Goal: Task Accomplishment & Management: Manage account settings

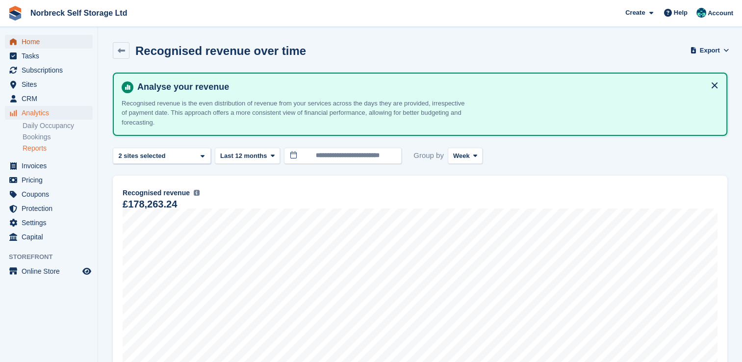
click at [33, 44] on span "Home" at bounding box center [51, 42] width 59 height 14
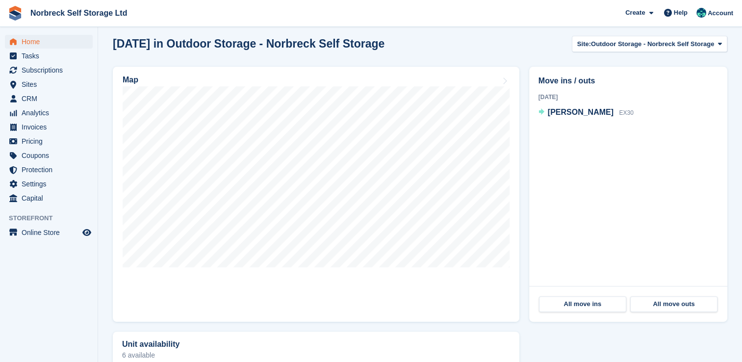
scroll to position [261, 0]
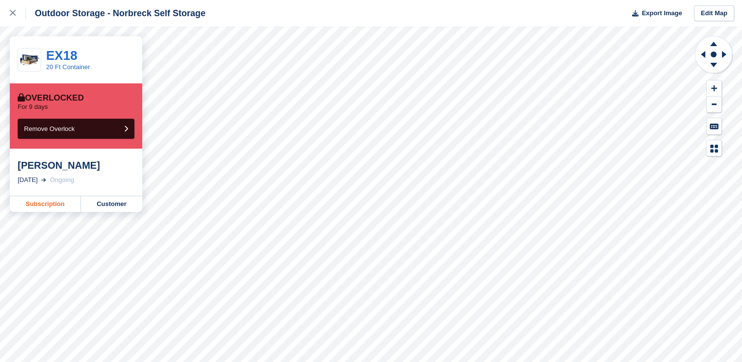
click at [55, 206] on link "Subscription" at bounding box center [45, 204] width 71 height 16
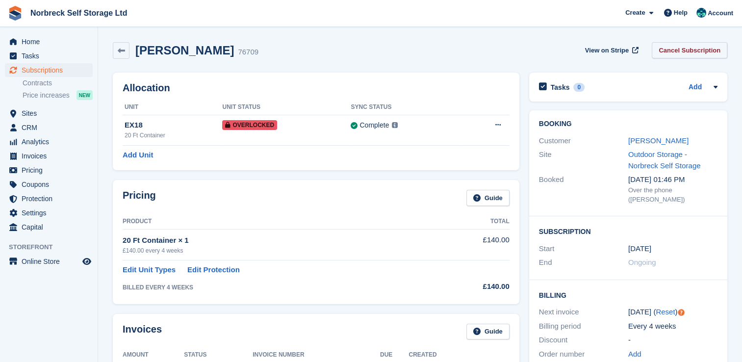
click at [688, 51] on link "Cancel Subscription" at bounding box center [689, 50] width 75 height 16
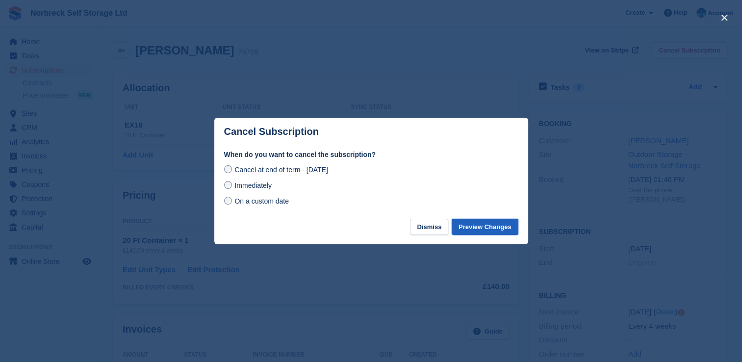
click at [469, 226] on button "Preview Changes" at bounding box center [484, 227] width 67 height 16
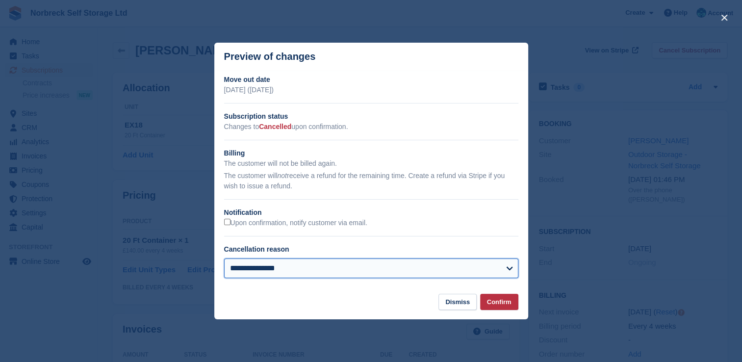
click at [507, 269] on select "**********" at bounding box center [371, 268] width 294 height 20
select select "**********"
click at [224, 259] on select "**********" at bounding box center [371, 268] width 294 height 20
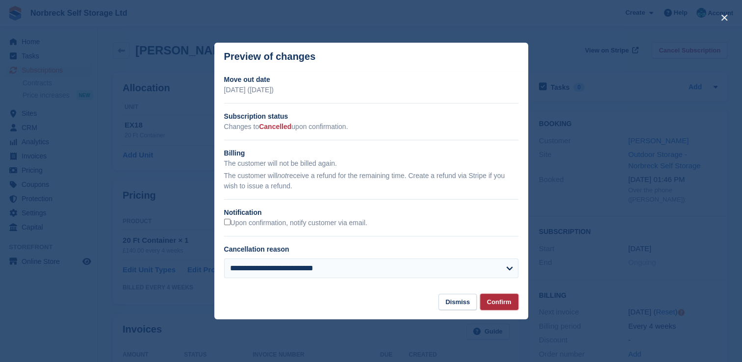
click at [491, 306] on button "Confirm" at bounding box center [499, 302] width 38 height 16
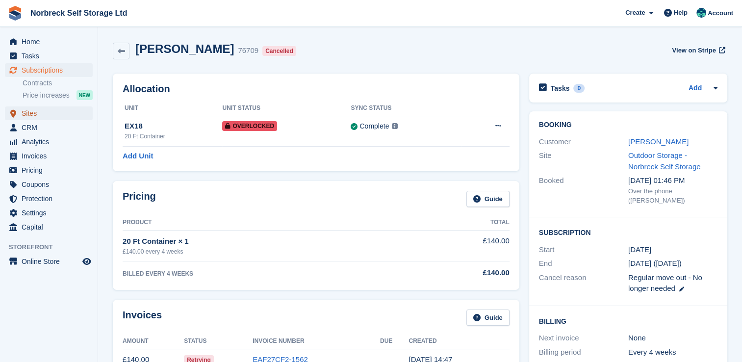
click at [32, 114] on span "Sites" at bounding box center [51, 113] width 59 height 14
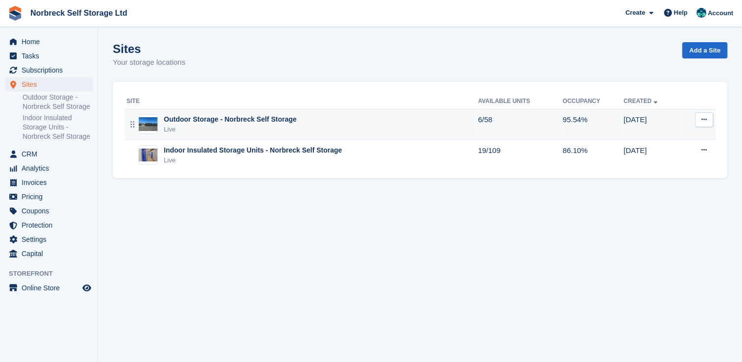
click at [196, 118] on div "Outdoor Storage - Norbreck Self Storage" at bounding box center [230, 119] width 133 height 10
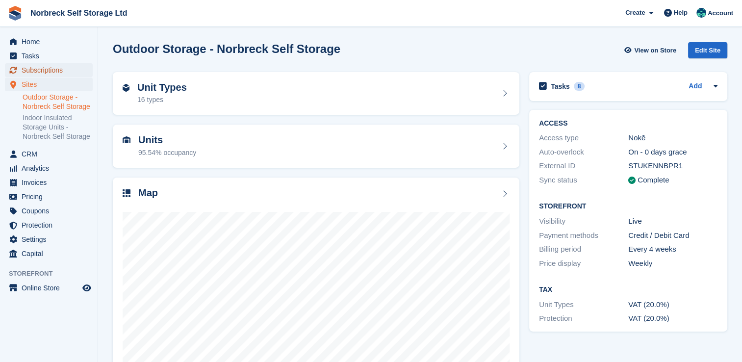
click at [50, 67] on span "Subscriptions" at bounding box center [51, 70] width 59 height 14
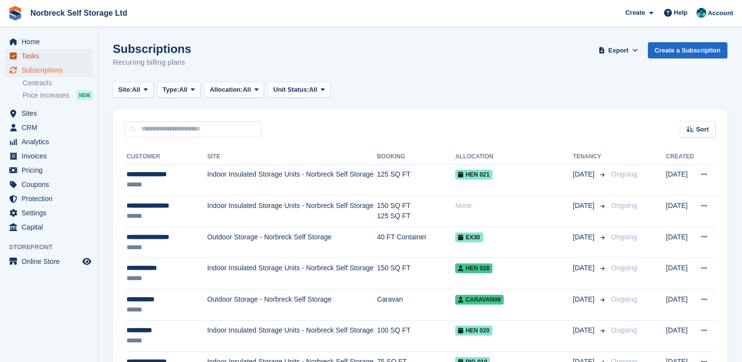
click at [29, 55] on span "Tasks" at bounding box center [51, 56] width 59 height 14
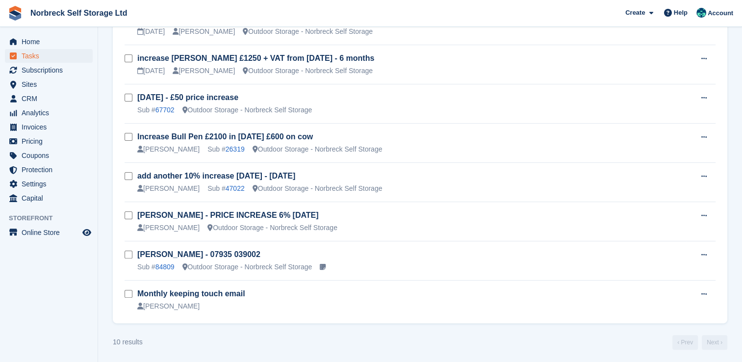
scroll to position [213, 0]
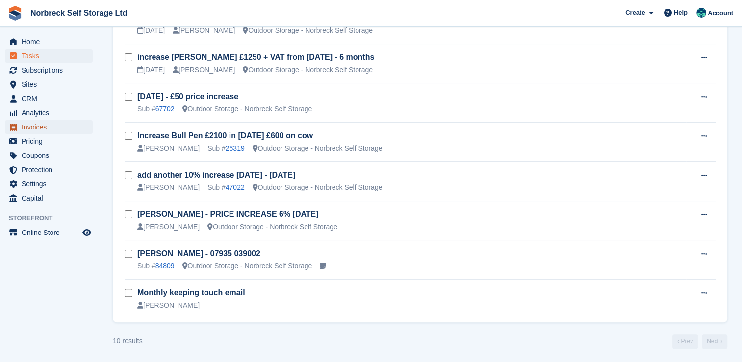
click at [27, 126] on span "Invoices" at bounding box center [51, 127] width 59 height 14
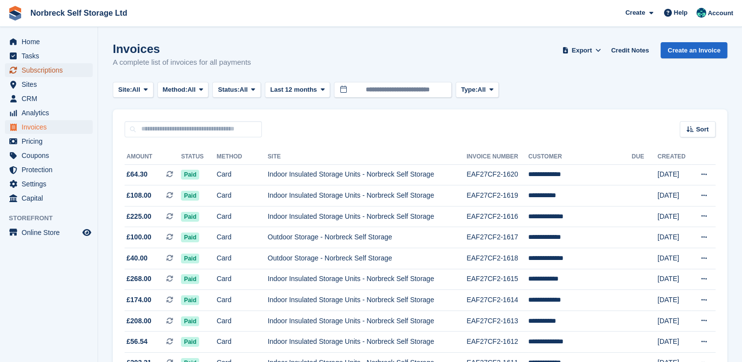
click at [37, 66] on span "Subscriptions" at bounding box center [51, 70] width 59 height 14
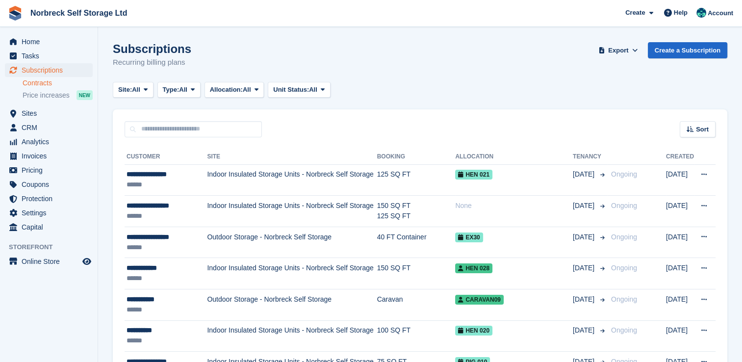
click at [50, 81] on link "Contracts" at bounding box center [58, 82] width 70 height 9
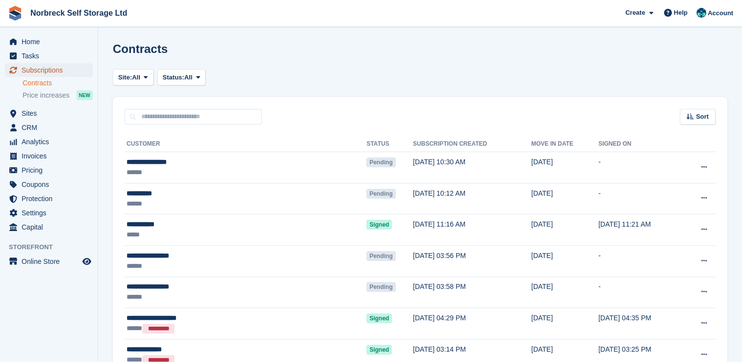
click at [37, 71] on span "Subscriptions" at bounding box center [51, 70] width 59 height 14
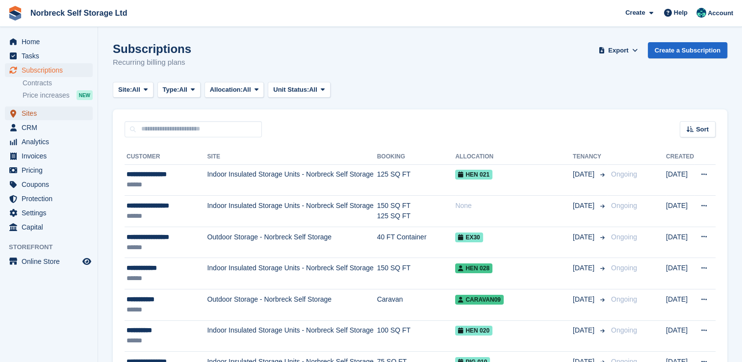
click at [41, 115] on span "Sites" at bounding box center [51, 113] width 59 height 14
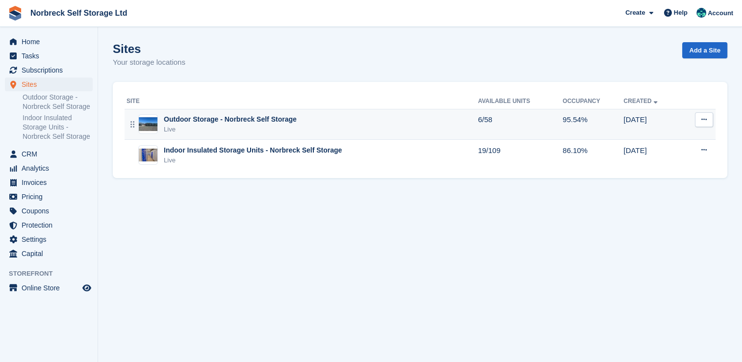
click at [208, 123] on div "Outdoor Storage - Norbreck Self Storage" at bounding box center [230, 119] width 133 height 10
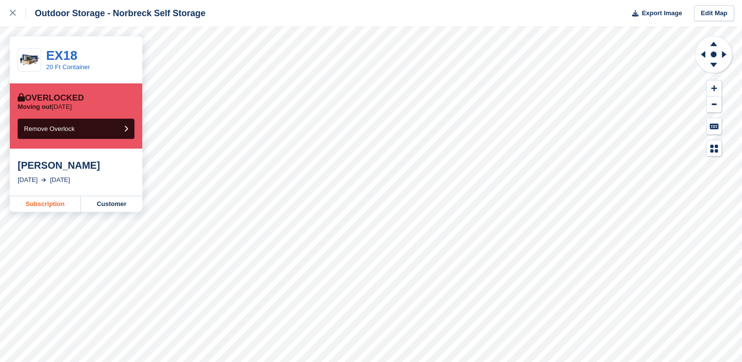
click at [41, 203] on link "Subscription" at bounding box center [45, 204] width 71 height 16
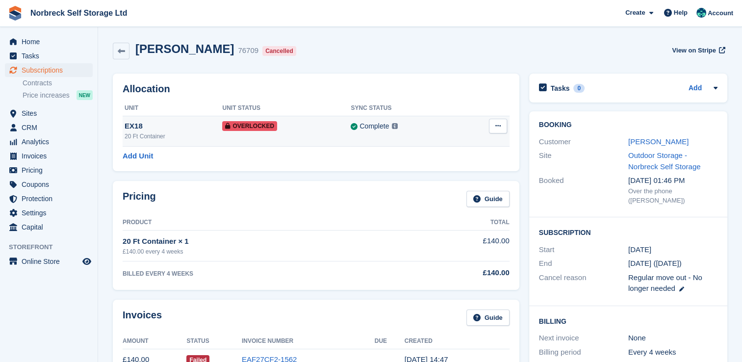
click at [230, 125] on icon at bounding box center [227, 126] width 5 height 6
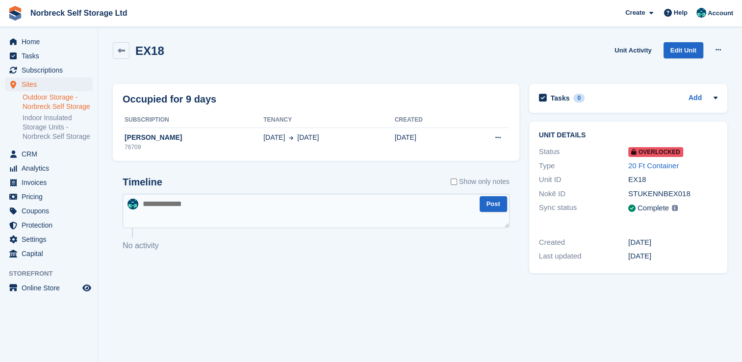
click at [150, 201] on textarea at bounding box center [316, 211] width 387 height 34
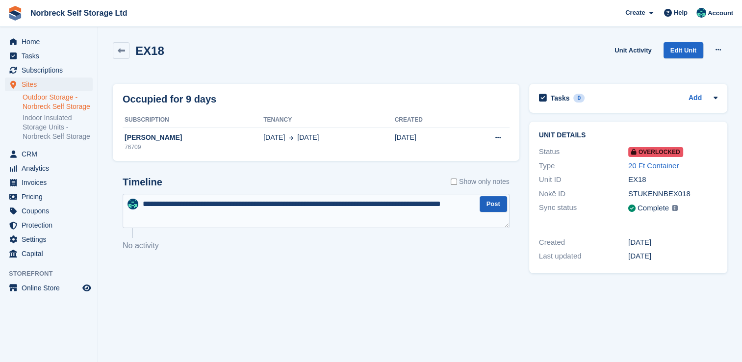
type textarea "**********"
click at [494, 209] on button "Post" at bounding box center [492, 204] width 27 height 16
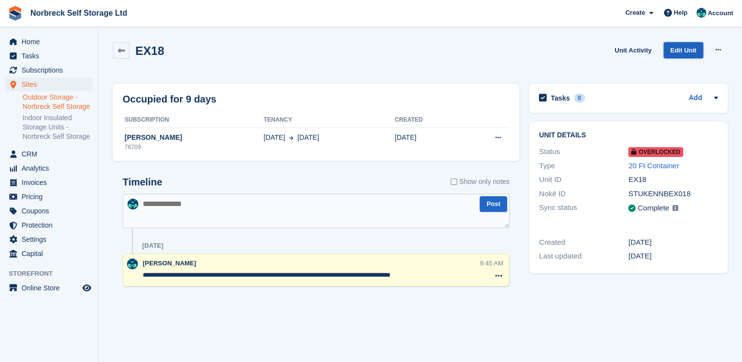
click at [673, 51] on link "Edit Unit" at bounding box center [683, 50] width 40 height 16
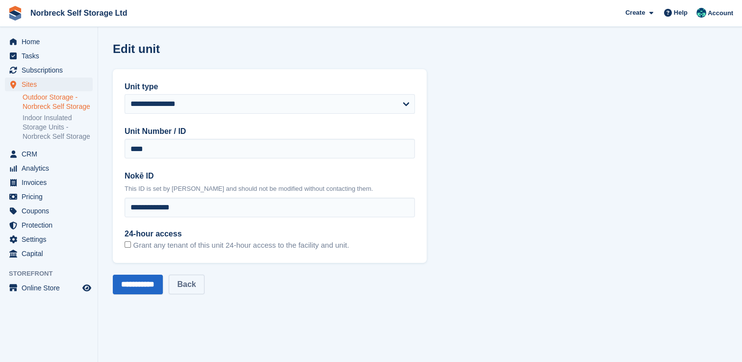
click at [204, 281] on link "Back" at bounding box center [186, 285] width 35 height 20
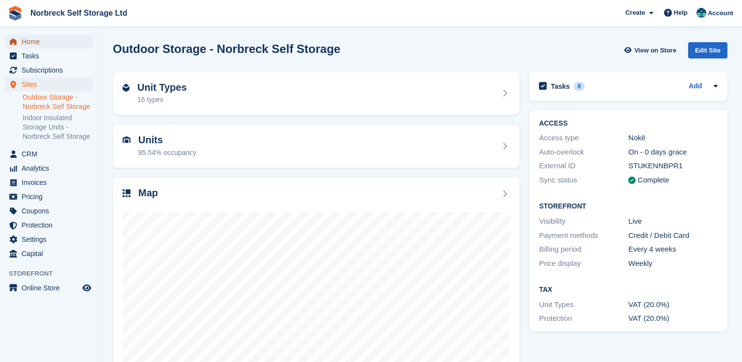
click at [25, 39] on span "Home" at bounding box center [51, 42] width 59 height 14
